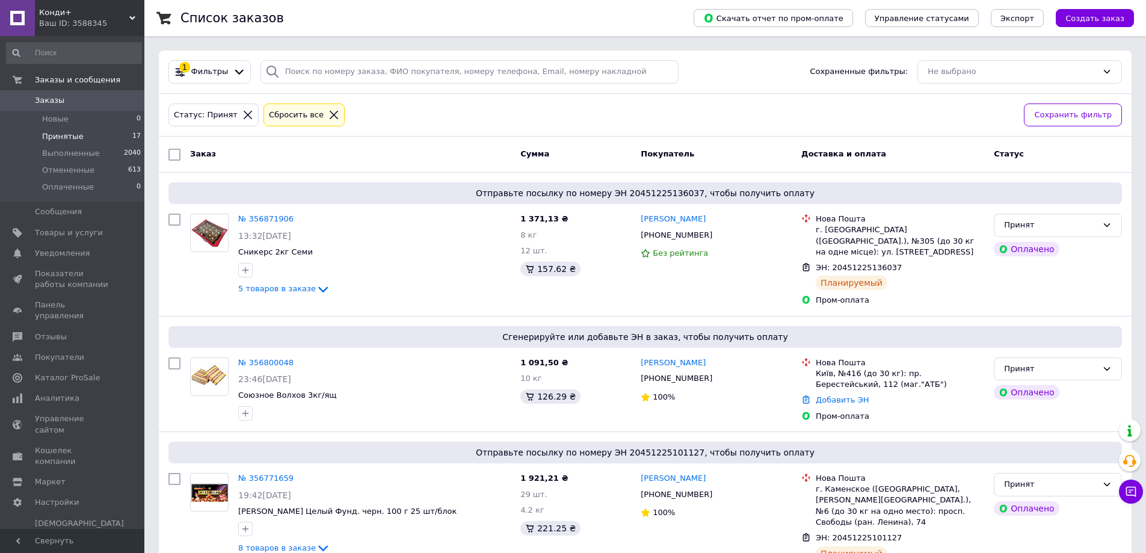
click at [75, 138] on span "Принятые" at bounding box center [62, 136] width 41 height 11
click at [61, 133] on span "Принятые" at bounding box center [62, 136] width 41 height 11
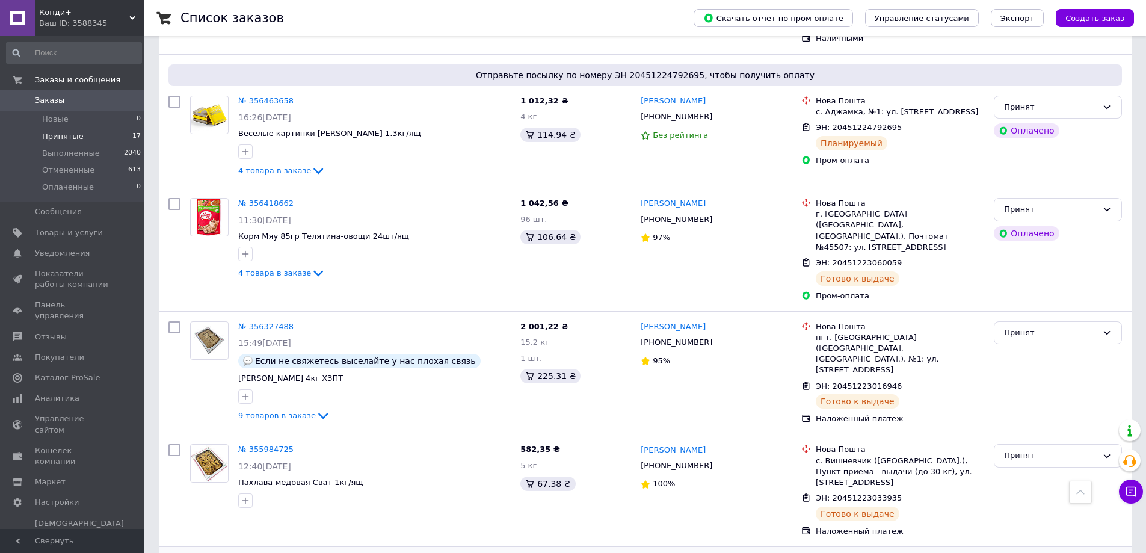
click at [271, 552] on link "№ 354499795" at bounding box center [265, 561] width 55 height 9
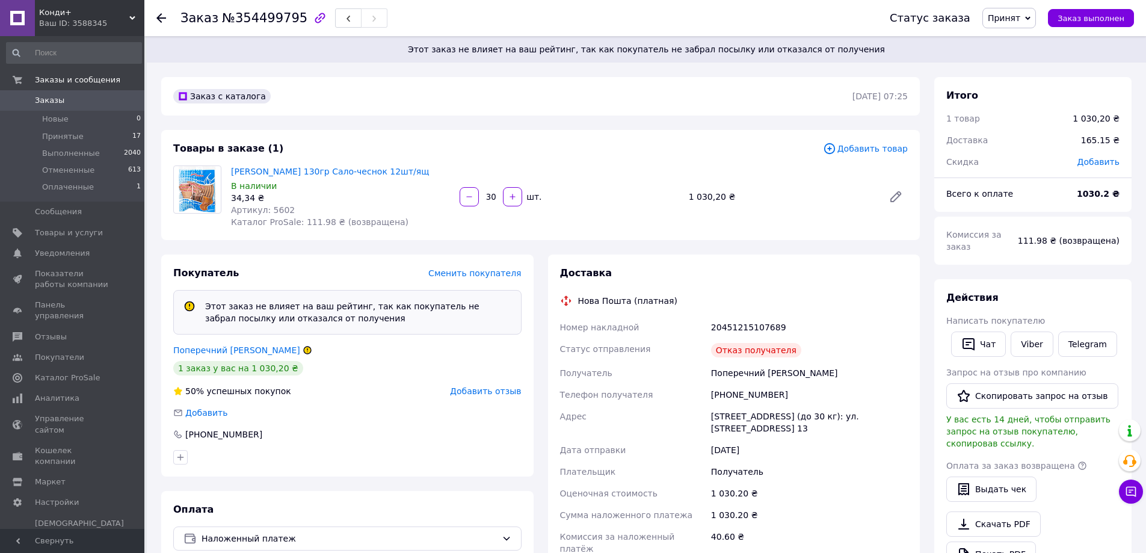
click at [1029, 23] on span "Принят" at bounding box center [1009, 18] width 54 height 20
click at [1029, 60] on li "Отменен" at bounding box center [1015, 60] width 64 height 18
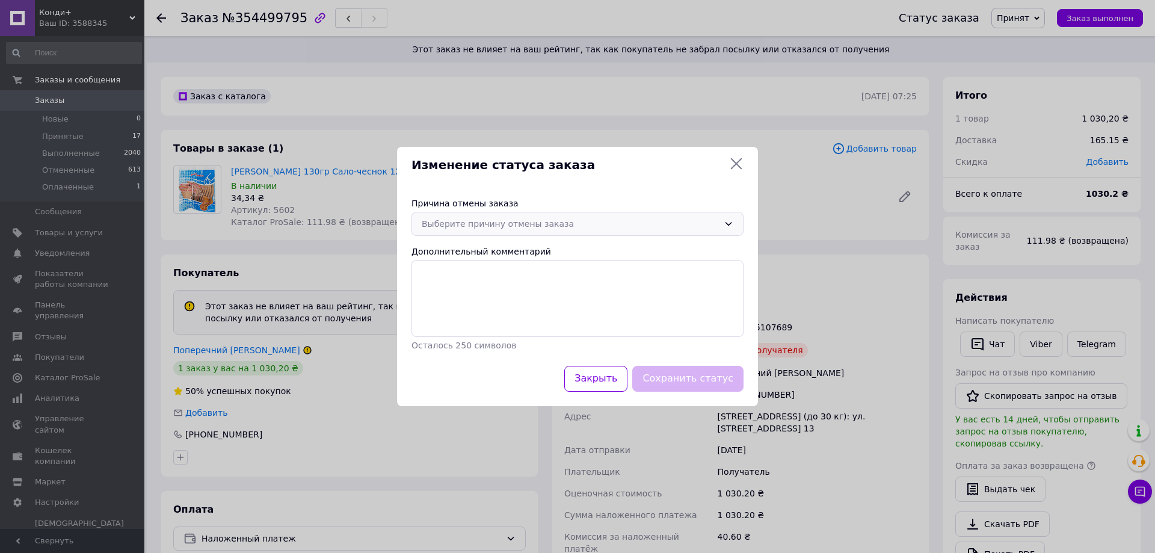
click at [653, 218] on div "Выберите причину отмены заказа" at bounding box center [570, 223] width 297 height 13
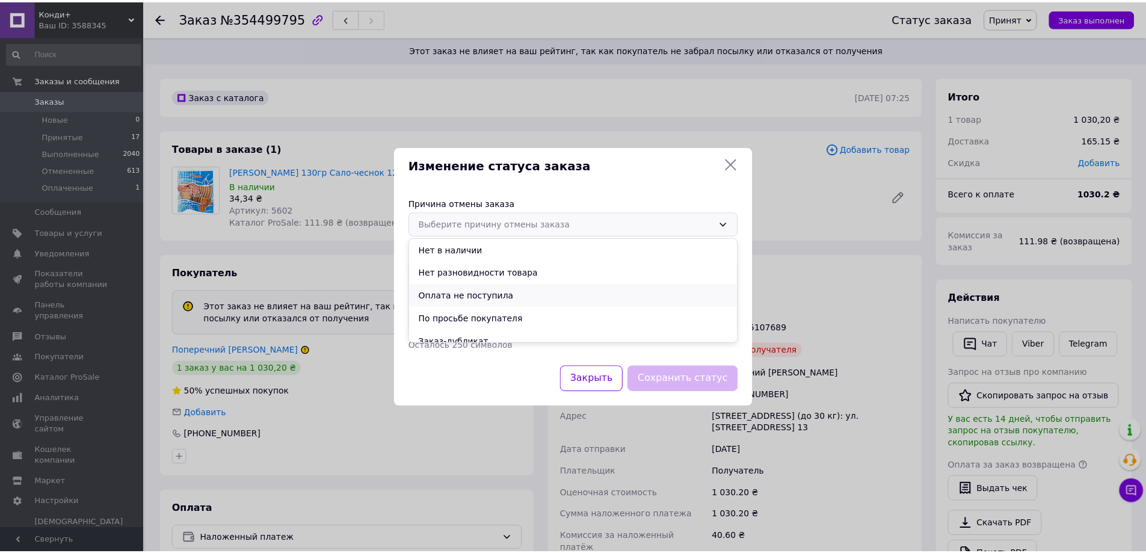
scroll to position [56, 0]
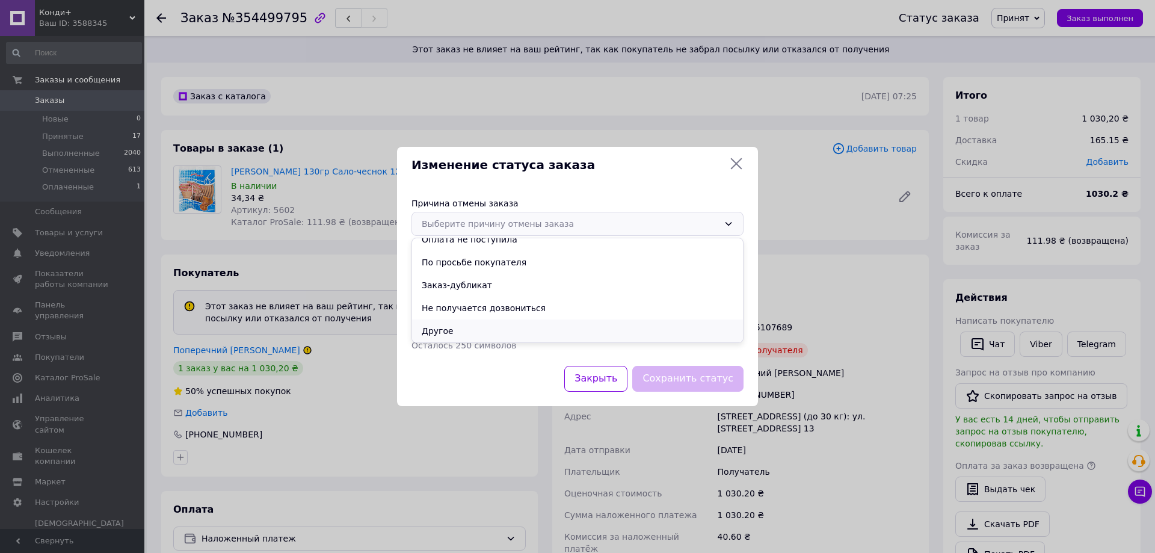
click at [456, 326] on li "Другое" at bounding box center [577, 330] width 331 height 23
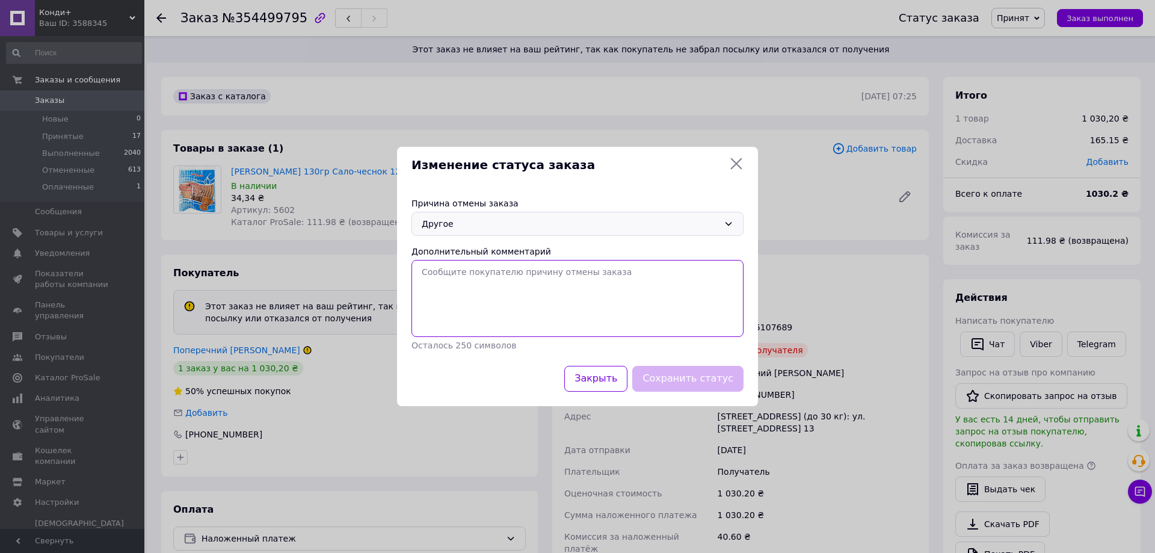
click at [460, 293] on textarea "Дополнительный комментарий" at bounding box center [577, 298] width 332 height 77
type textarea "[PERSON_NAME]"
click at [446, 272] on textarea "Після підтвердження і уточнення" at bounding box center [577, 298] width 332 height 77
drag, startPoint x: 558, startPoint y: 269, endPoint x: 678, endPoint y: 280, distance: 120.7
click at [678, 280] on textarea "Після уточнення та підтвердження і уточнення" at bounding box center [577, 298] width 332 height 77
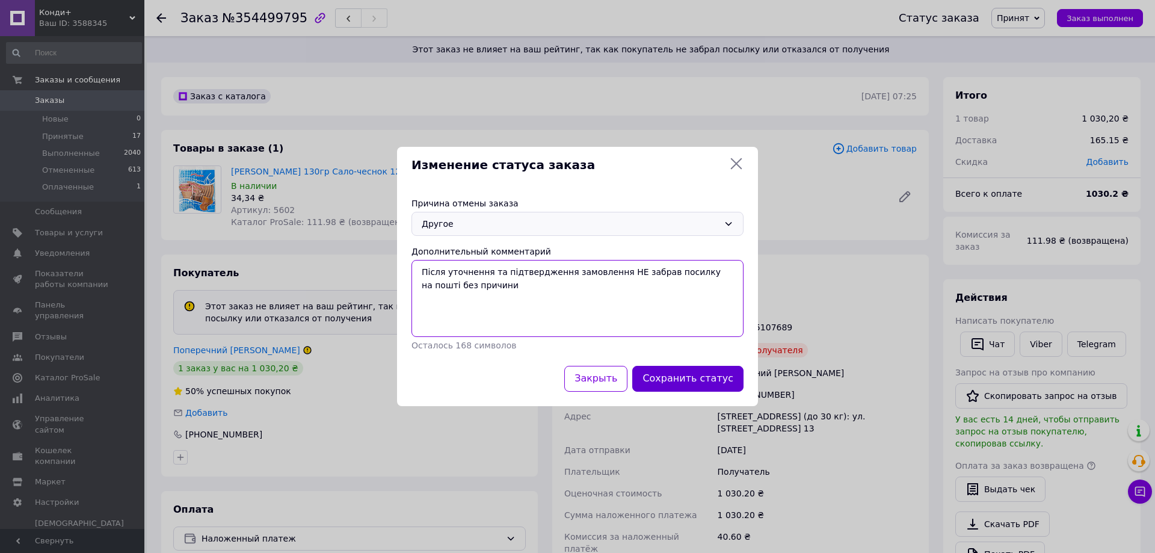
type textarea "Після уточнення та підтвердження замовлення НЕ забрав посилку на пошті без прич…"
click at [690, 382] on button "Сохранить статус" at bounding box center [687, 379] width 111 height 26
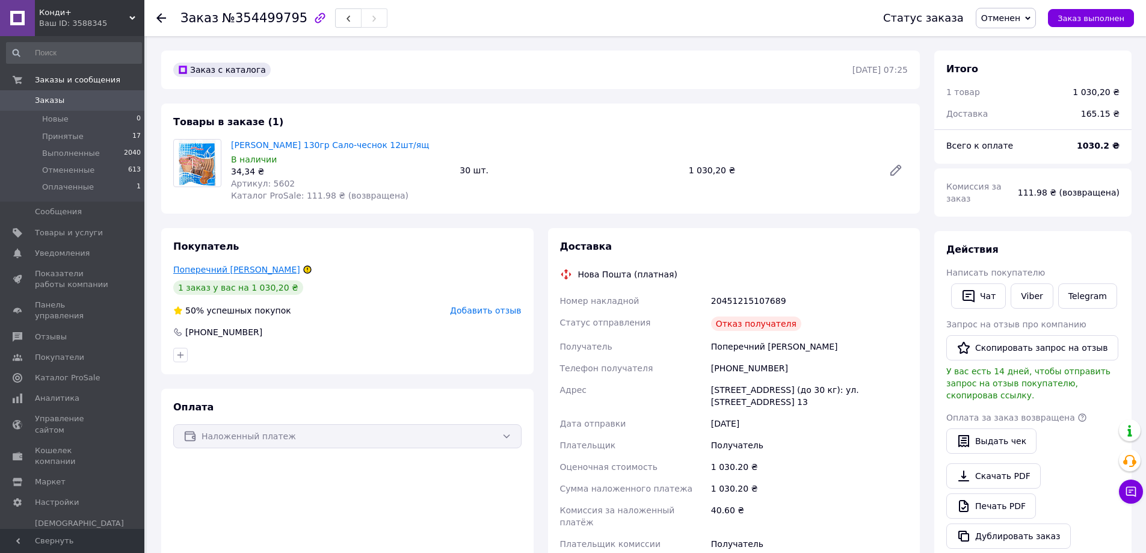
click at [195, 271] on link "Поперечний [PERSON_NAME]" at bounding box center [236, 270] width 127 height 10
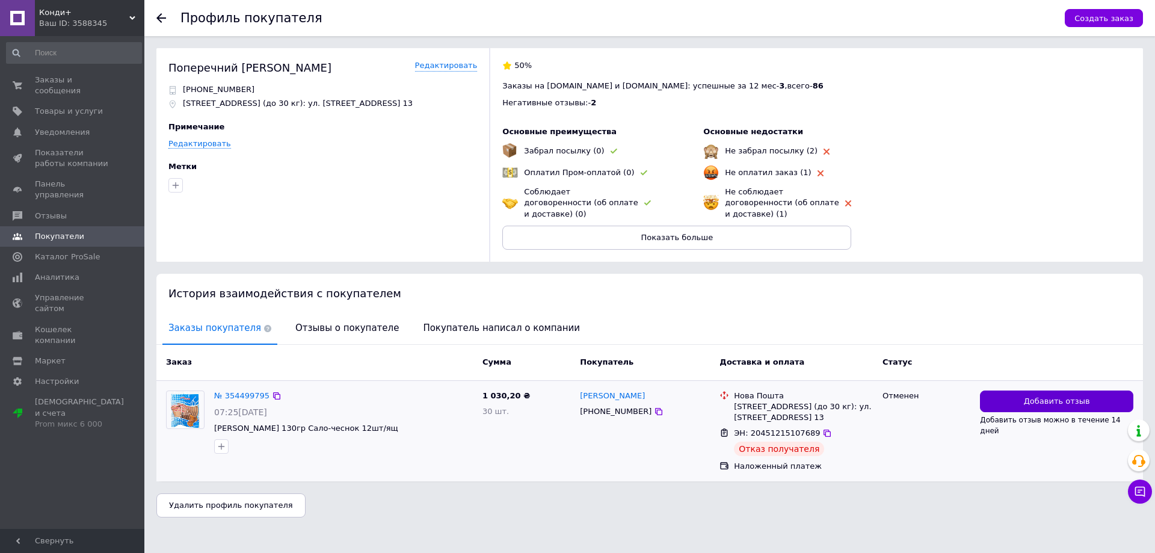
click at [1079, 396] on span "Добавить отзыв" at bounding box center [1056, 401] width 66 height 11
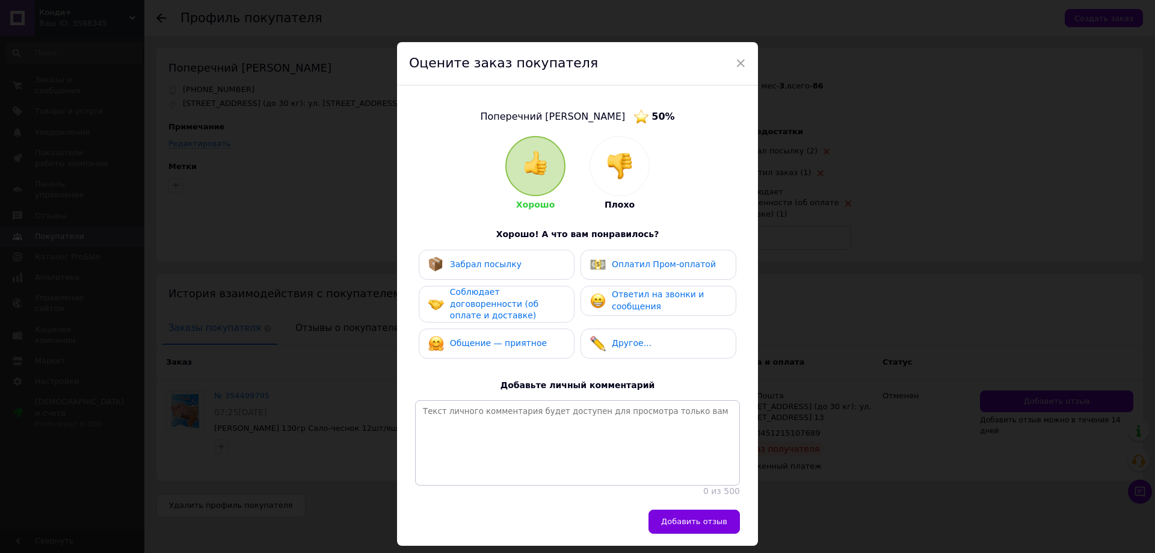
click at [609, 175] on img at bounding box center [619, 166] width 26 height 26
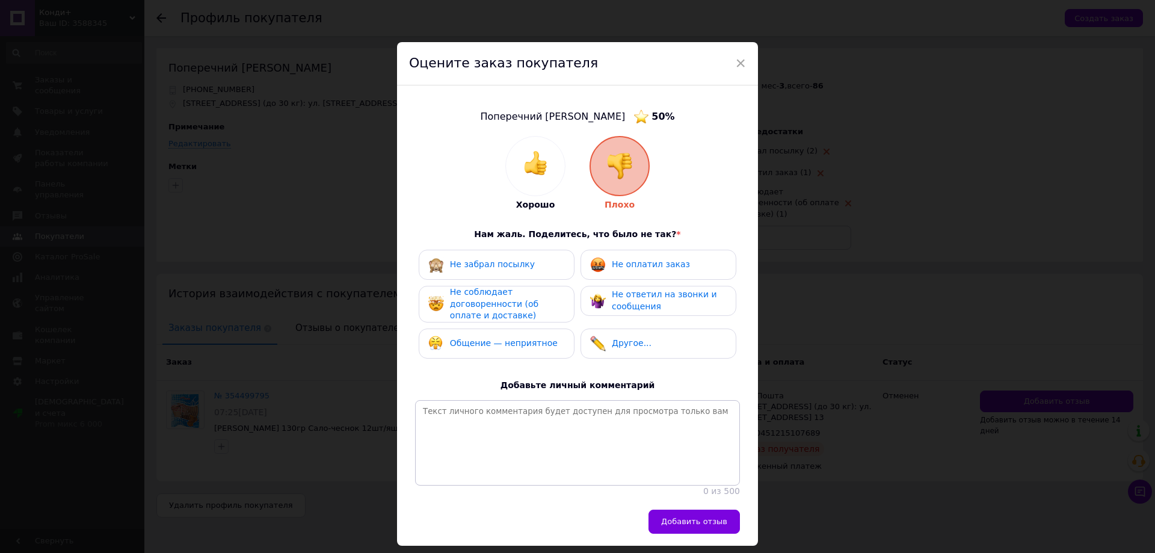
drag, startPoint x: 507, startPoint y: 258, endPoint x: 503, endPoint y: 278, distance: 20.3
click at [507, 259] on div "Не забрал посылку" at bounding box center [481, 265] width 106 height 16
click at [495, 293] on span "Не соблюдает договоренности (об оплате и доставке)" at bounding box center [494, 303] width 88 height 33
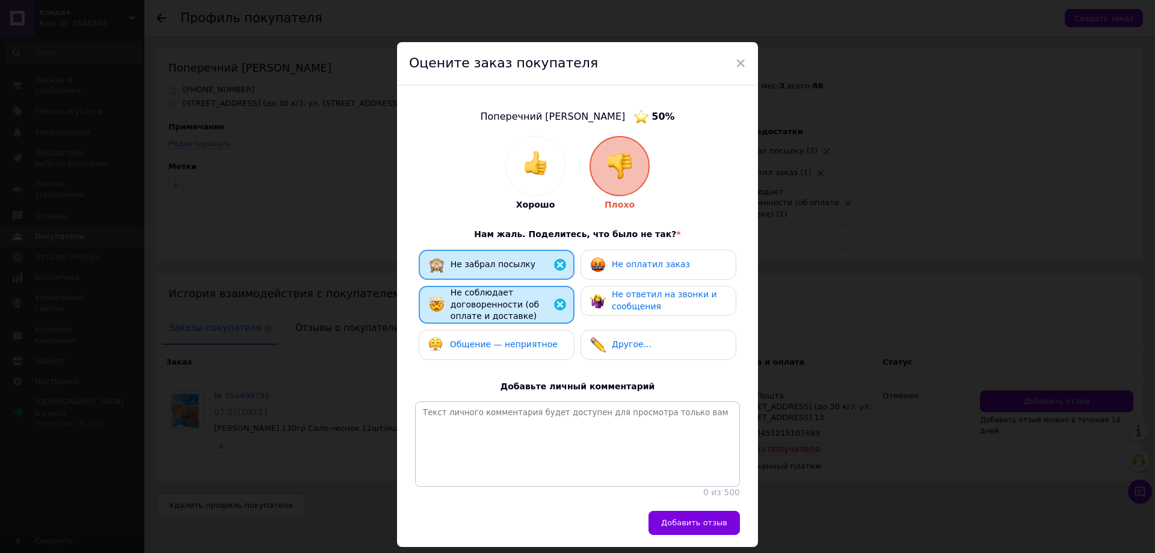
click at [494, 345] on span "Общение — неприятное" at bounding box center [504, 344] width 108 height 10
click at [625, 264] on span "Не оплатил заказ" at bounding box center [651, 264] width 78 height 10
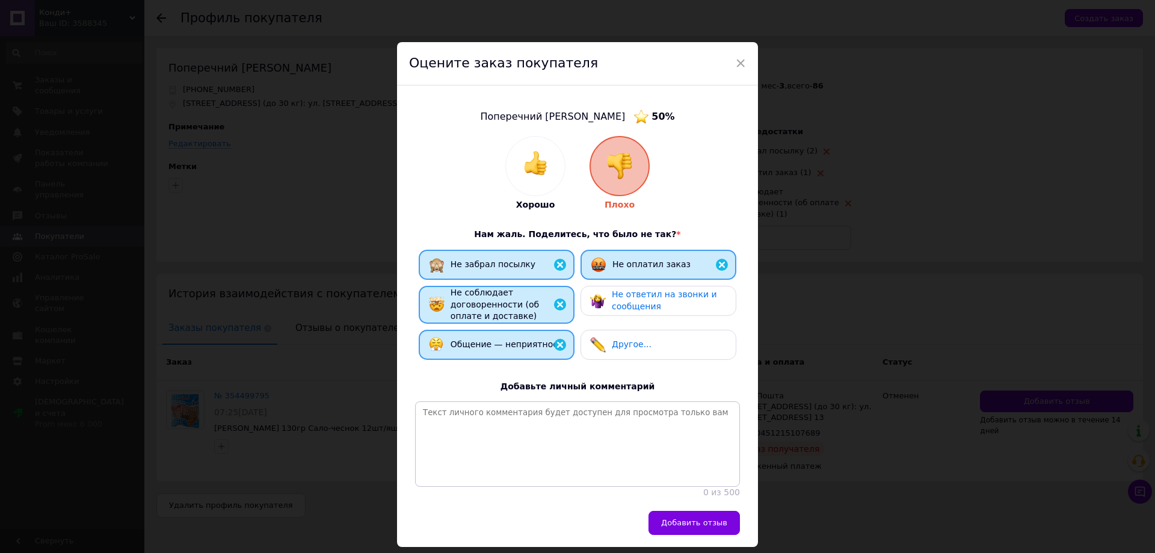
click at [624, 298] on span "Не ответил на звонки и сообщения" at bounding box center [664, 300] width 105 height 22
click at [624, 346] on span "Другое..." at bounding box center [632, 344] width 40 height 10
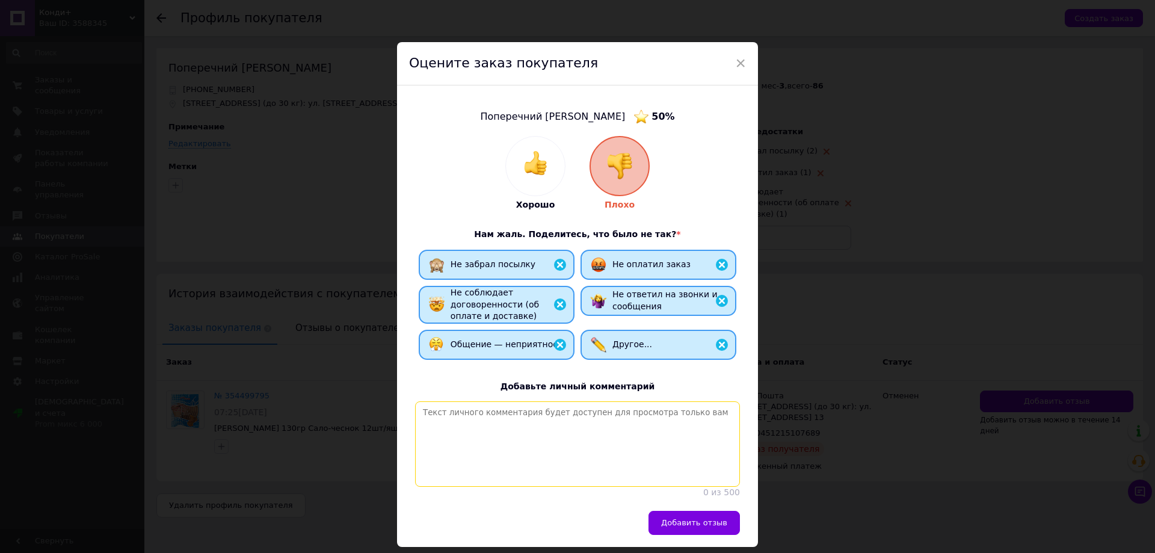
click at [576, 450] on textarea at bounding box center [577, 443] width 325 height 85
type textarea "Після уточнення та підтвердження замовлення НЕ забрав посилку на пошті без прич…"
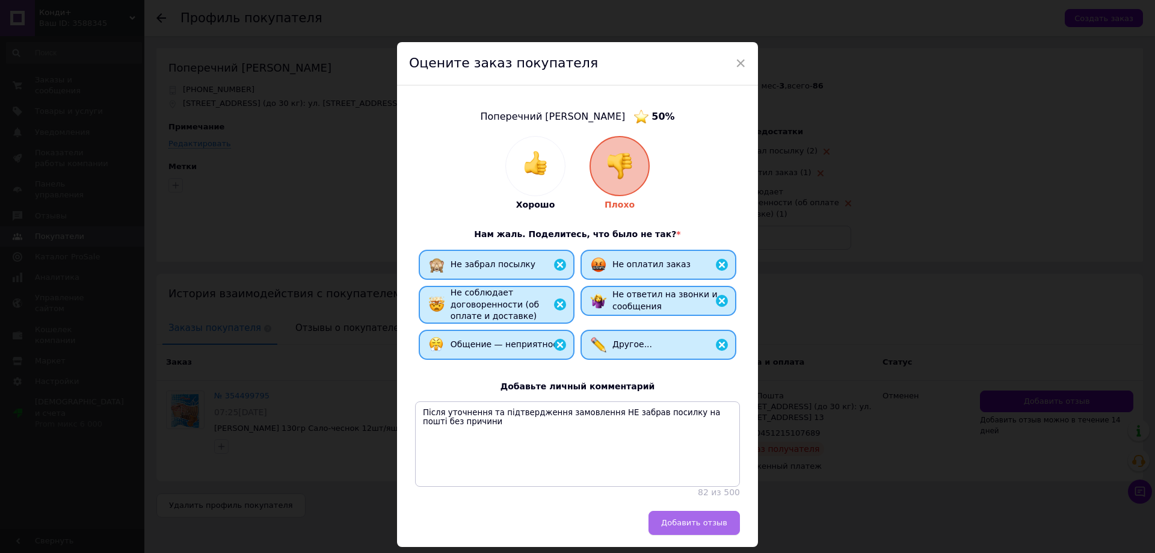
click at [699, 527] on span "Добавить отзыв" at bounding box center [694, 522] width 66 height 9
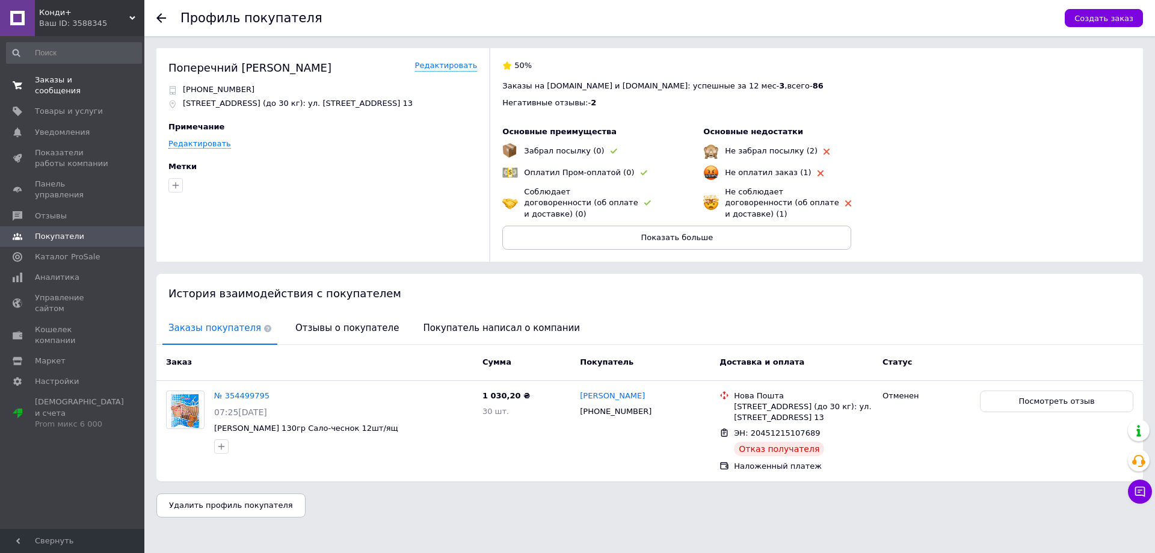
click at [82, 81] on span "Заказы и сообщения" at bounding box center [73, 86] width 76 height 22
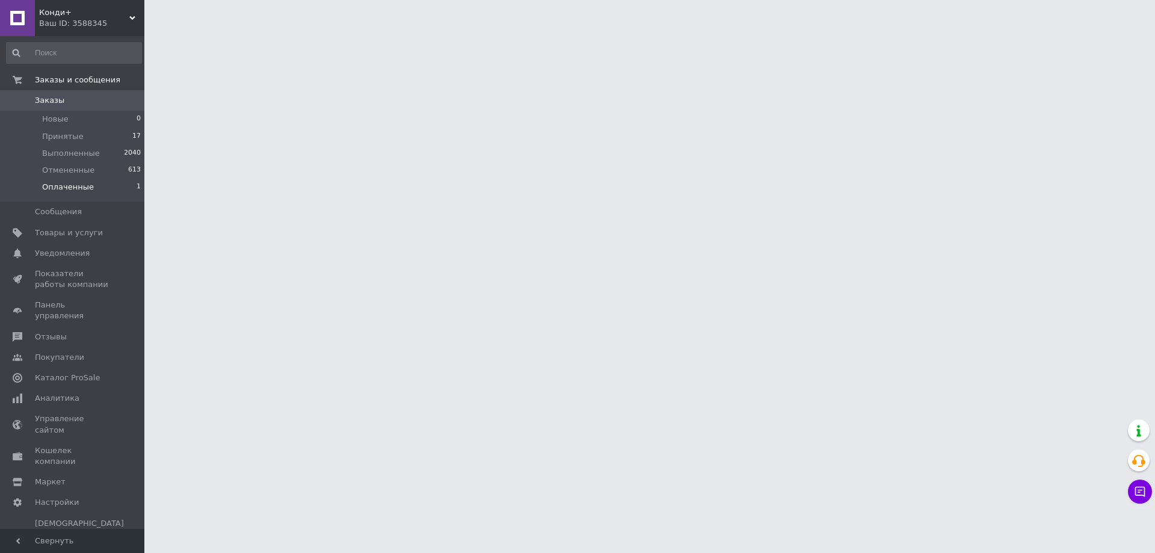
click at [77, 194] on li "Оплаченные 1" at bounding box center [74, 190] width 148 height 23
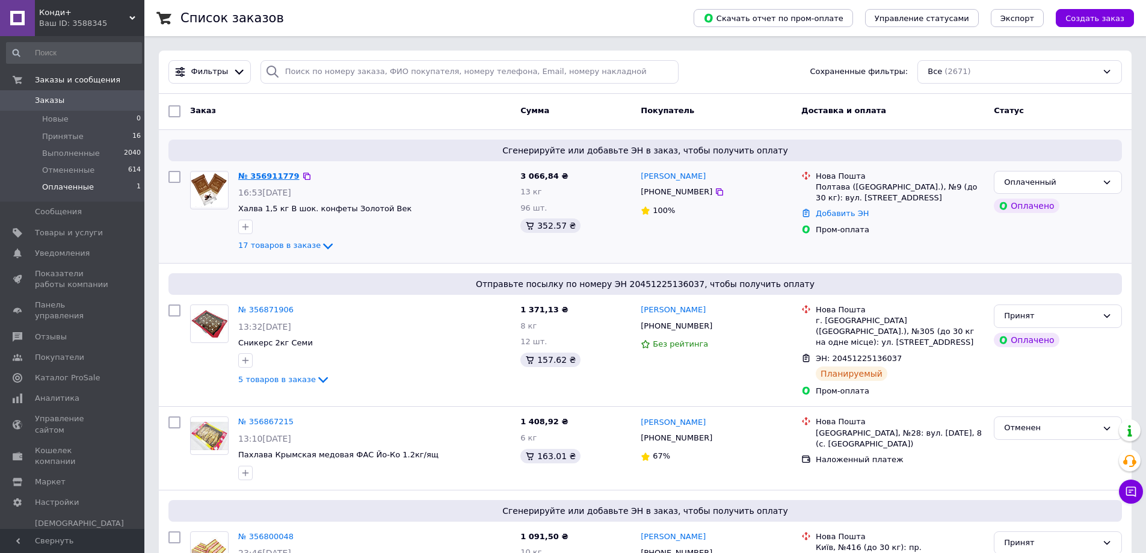
click at [254, 179] on link "№ 356911779" at bounding box center [268, 175] width 61 height 9
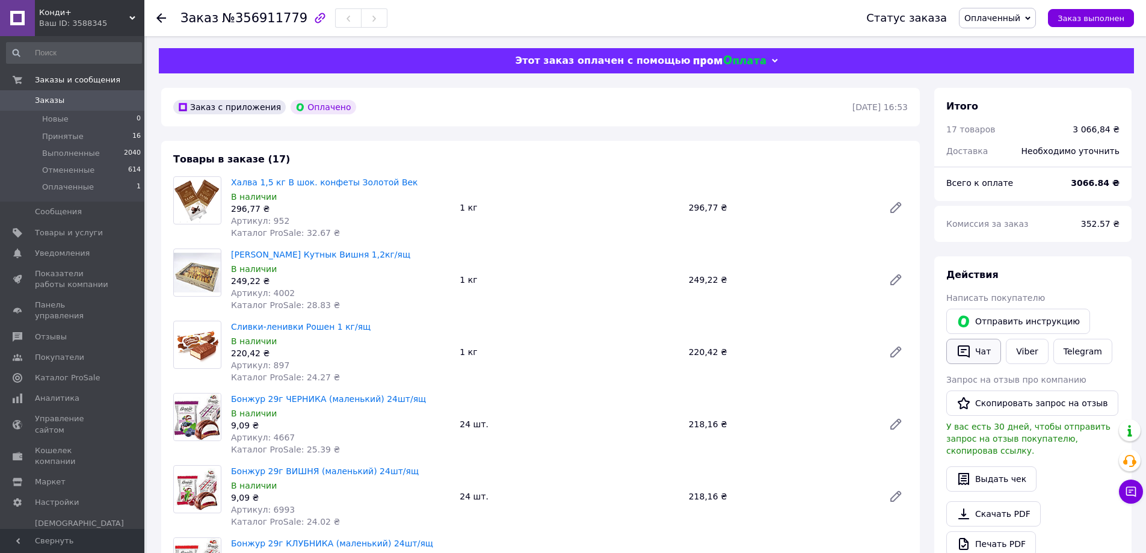
click at [990, 351] on button "Чат" at bounding box center [973, 351] width 55 height 25
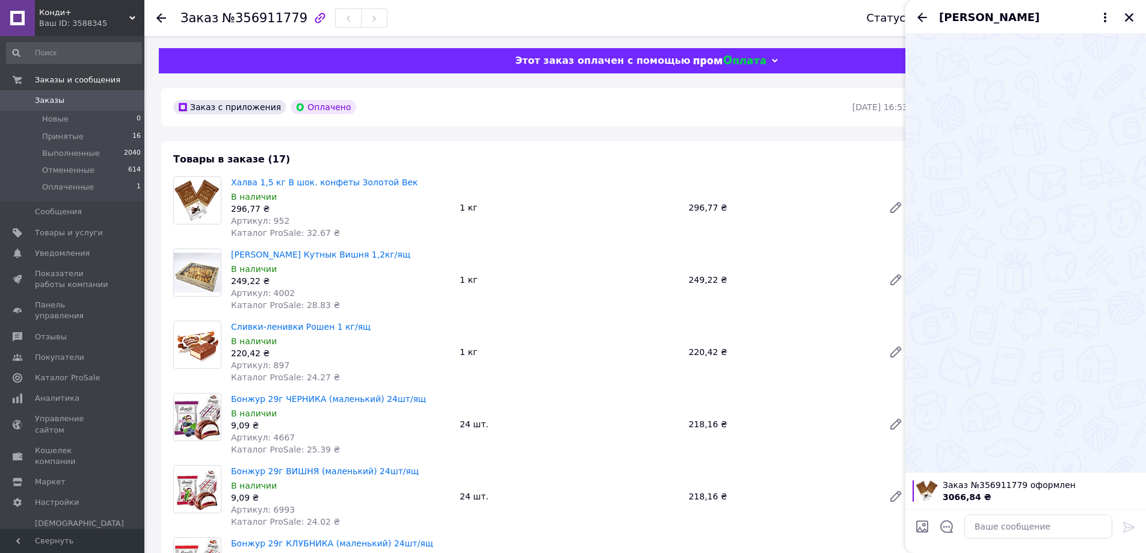
click at [1130, 18] on icon "Закрыть" at bounding box center [1128, 17] width 11 height 11
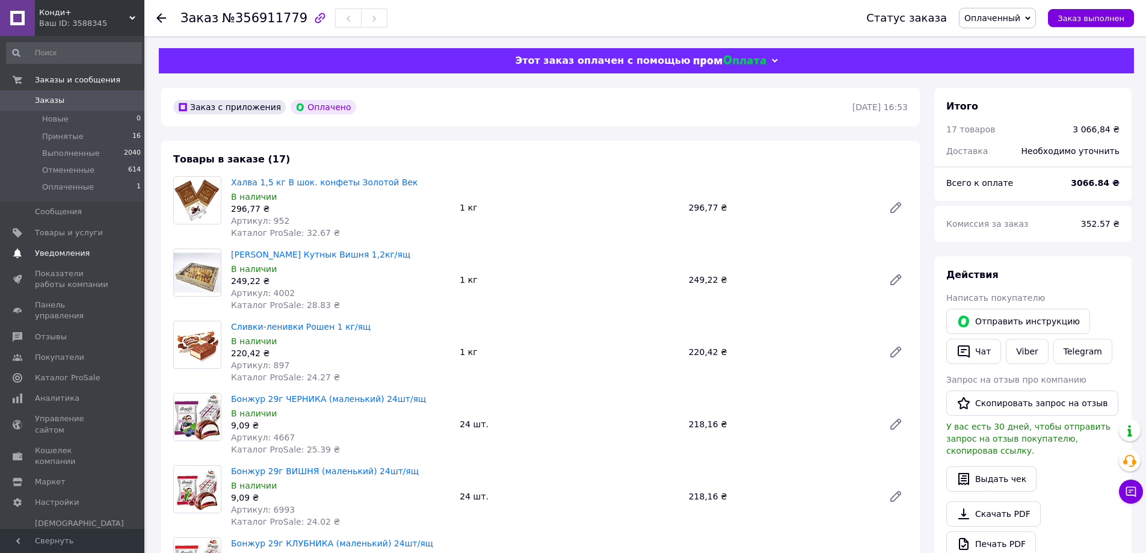
click at [66, 252] on span "Уведомления" at bounding box center [62, 253] width 55 height 11
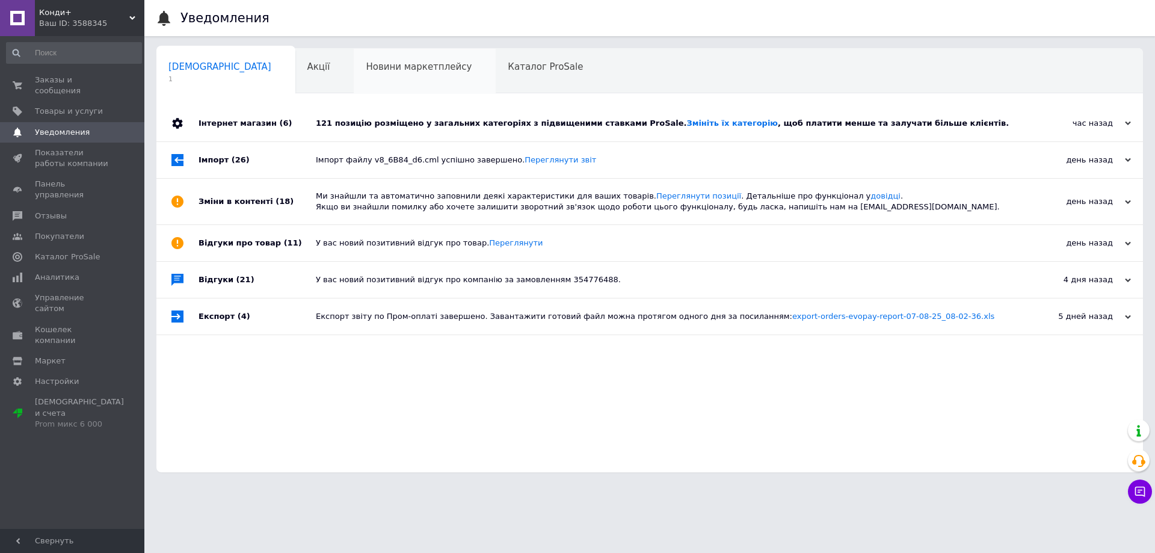
click at [366, 72] on span "Новини маркетплейсу" at bounding box center [419, 66] width 106 height 11
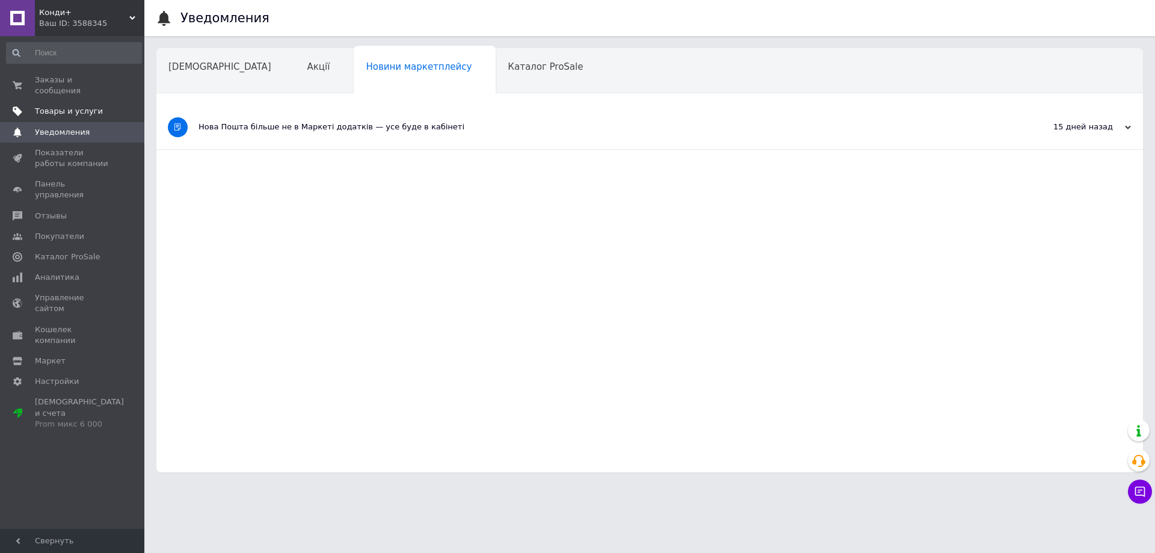
click at [67, 106] on span "Товары и услуги" at bounding box center [69, 111] width 68 height 11
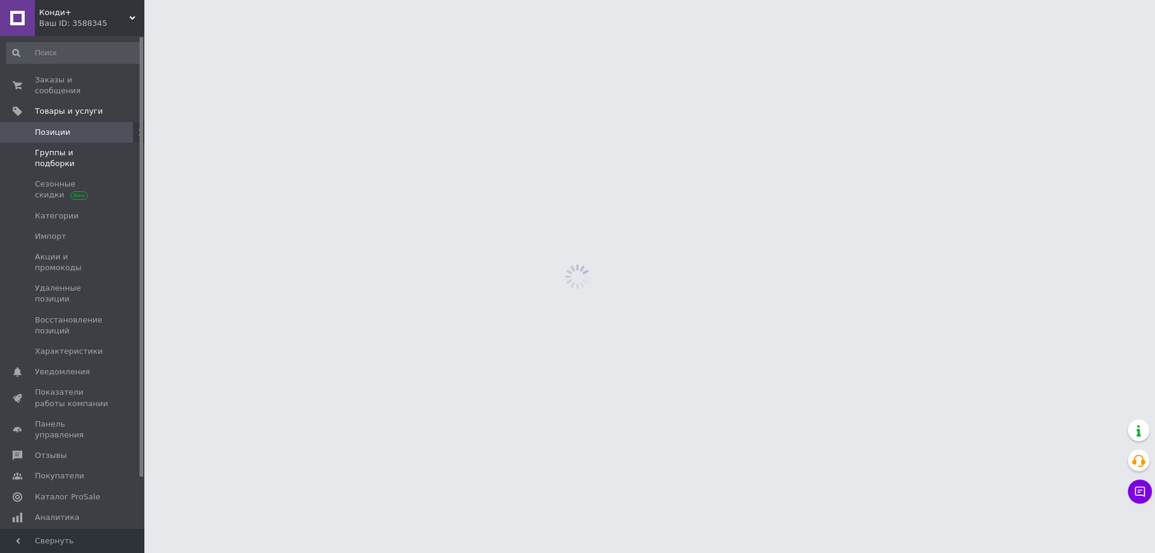
click at [69, 147] on span "Группы и подборки" at bounding box center [73, 158] width 76 height 22
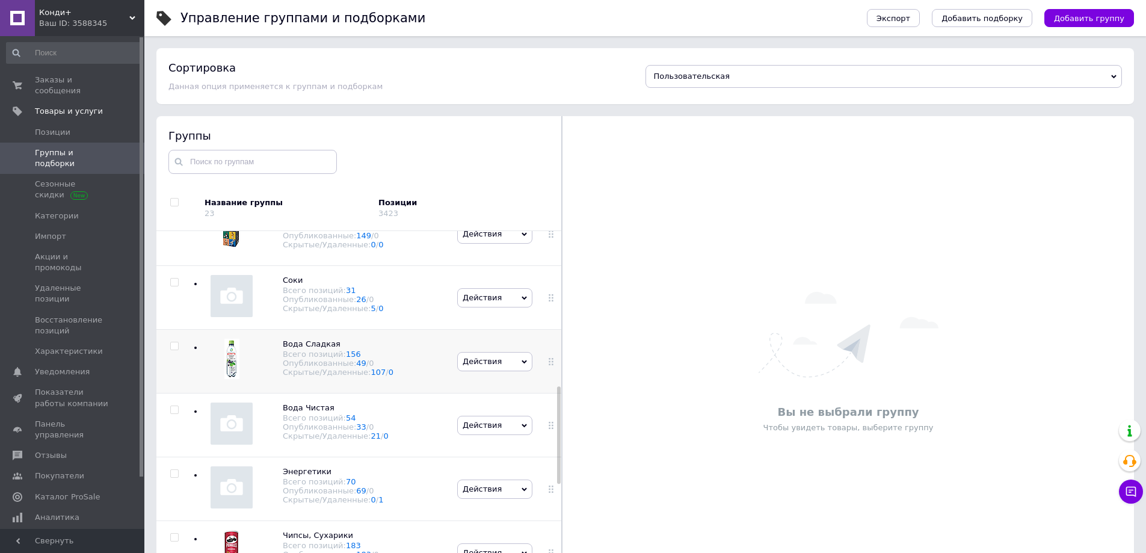
scroll to position [601, 0]
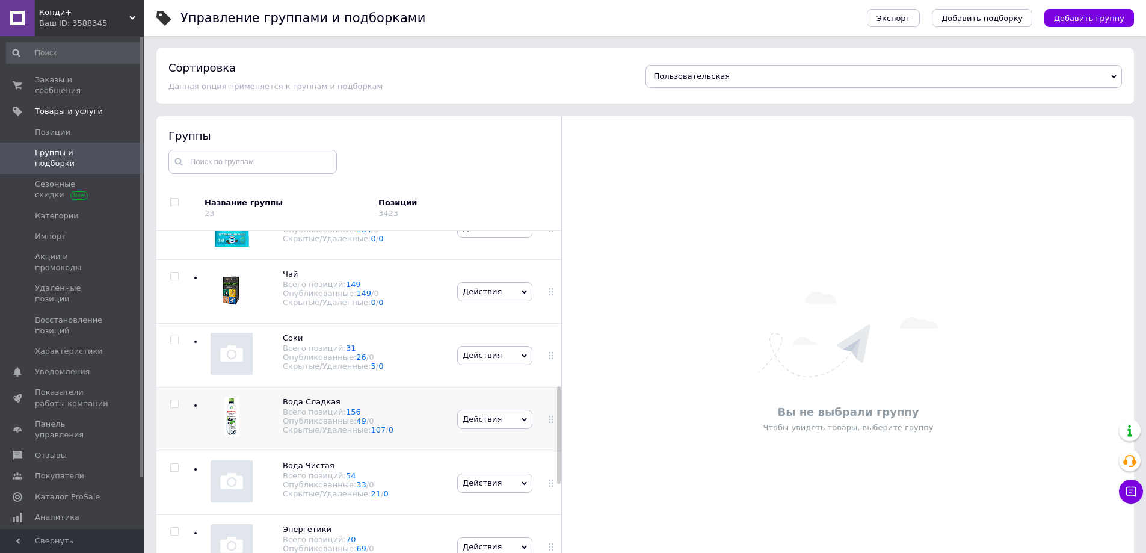
click at [521, 422] on icon at bounding box center [523, 419] width 5 height 5
click at [501, 441] on li "Скрыть группу" at bounding box center [495, 442] width 75 height 17
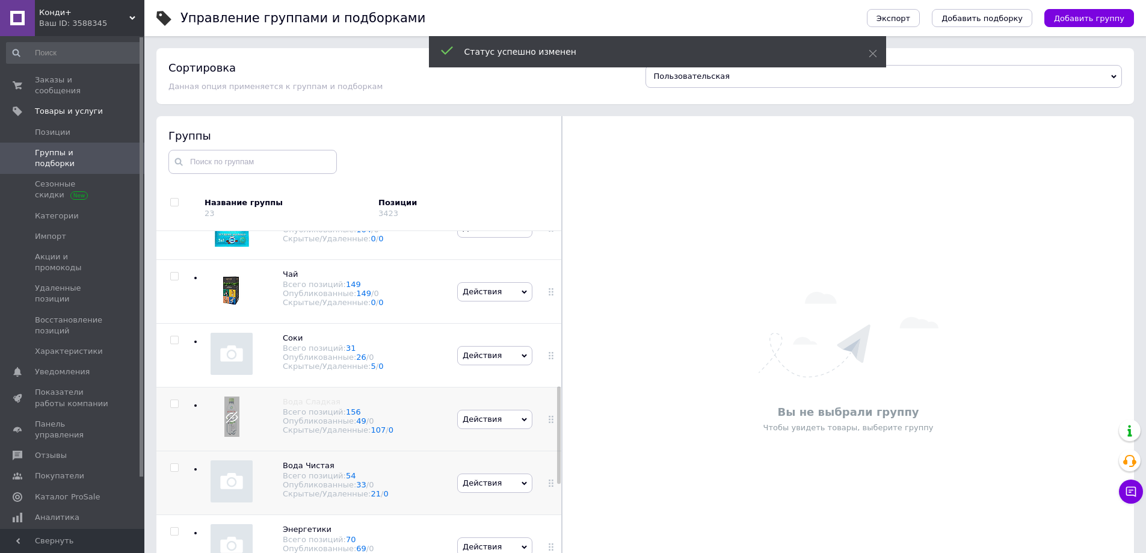
click at [503, 489] on span "Действия" at bounding box center [494, 482] width 75 height 19
click at [504, 506] on li "Скрыть группу" at bounding box center [495, 505] width 75 height 17
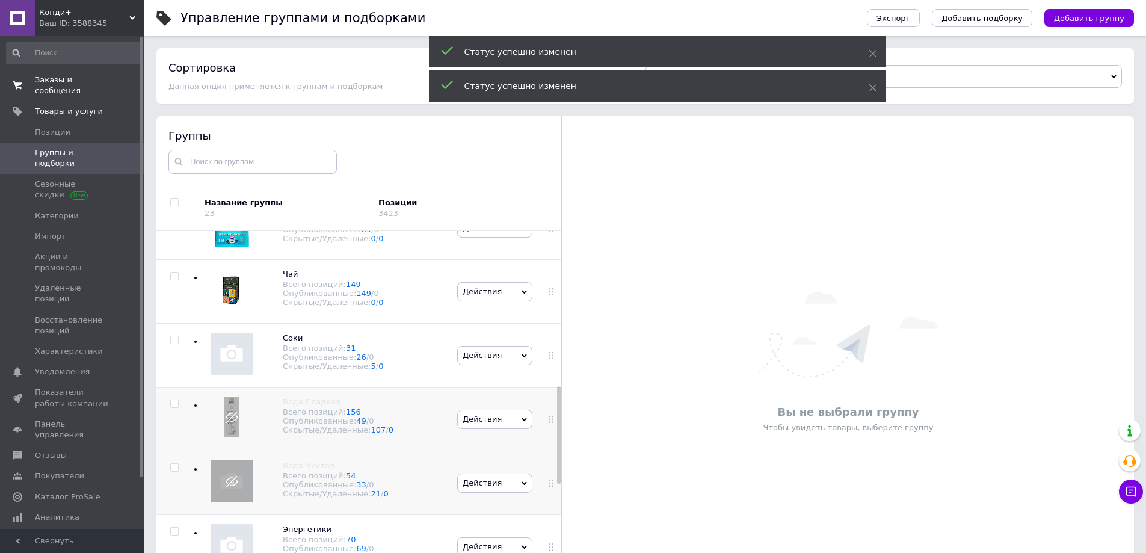
click at [73, 82] on span "Заказы и сообщения" at bounding box center [73, 86] width 76 height 22
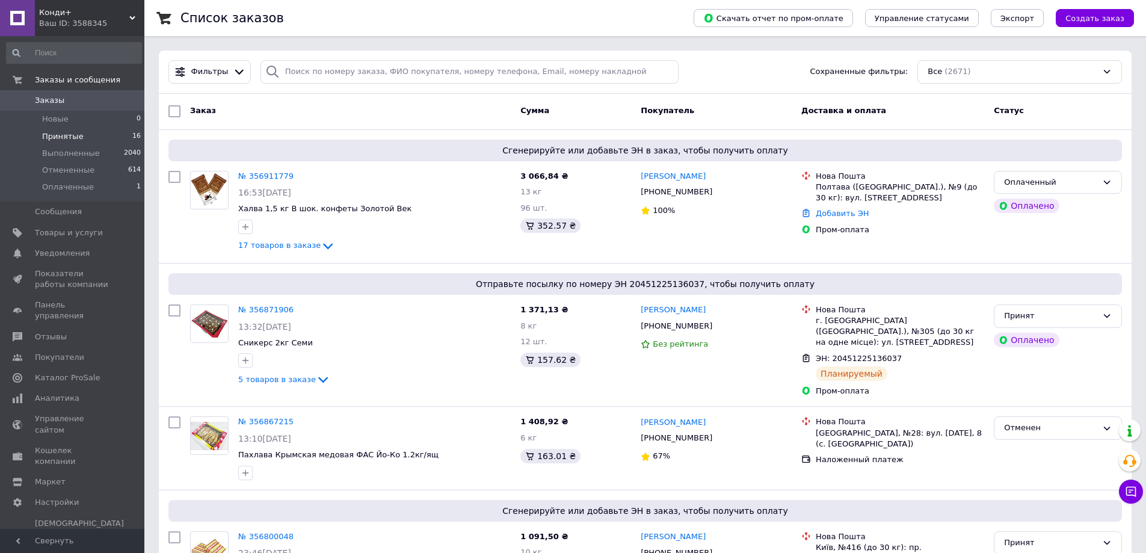
click at [80, 138] on li "Принятые 16" at bounding box center [74, 136] width 148 height 17
